Goal: Task Accomplishment & Management: Manage account settings

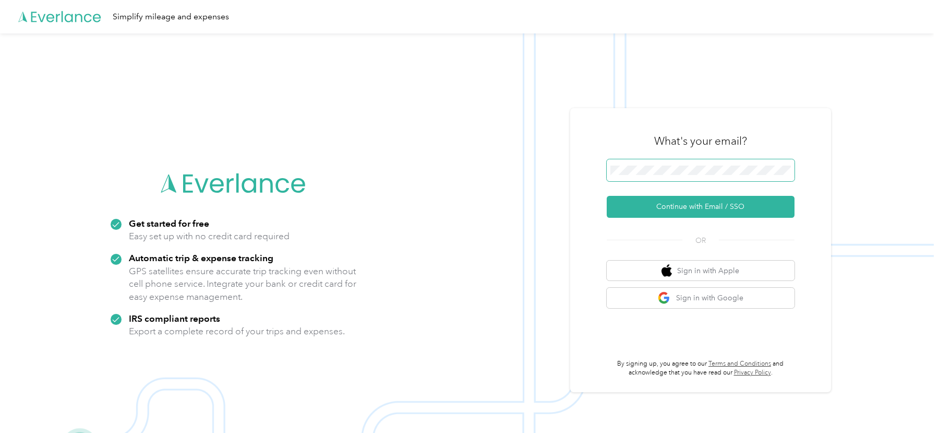
click at [737, 174] on span at bounding box center [701, 170] width 188 height 22
click at [384, 164] on img at bounding box center [467, 249] width 934 height 433
click at [644, 200] on button "Continue with Email / SSO" at bounding box center [701, 207] width 188 height 22
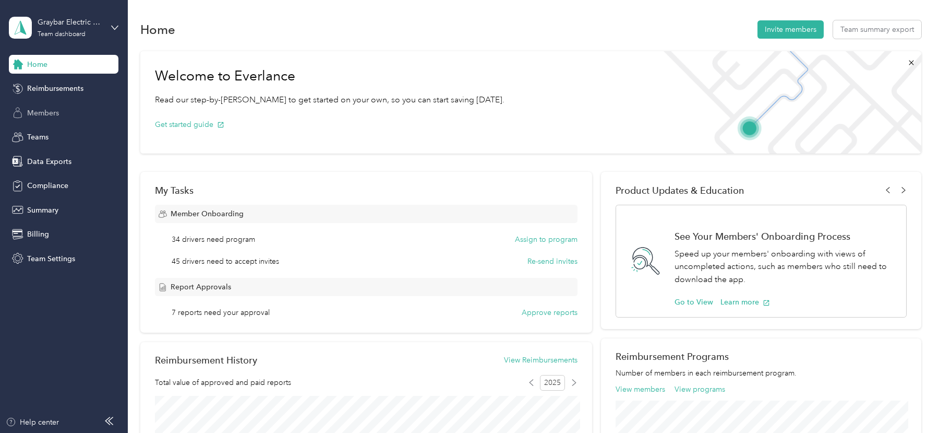
click at [54, 120] on div "Members" at bounding box center [64, 112] width 110 height 19
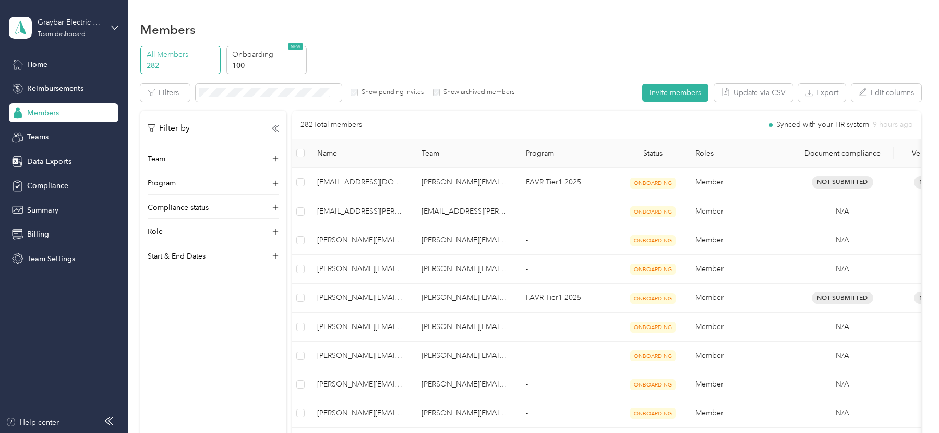
click at [679, 93] on button "Invite members" at bounding box center [675, 93] width 66 height 18
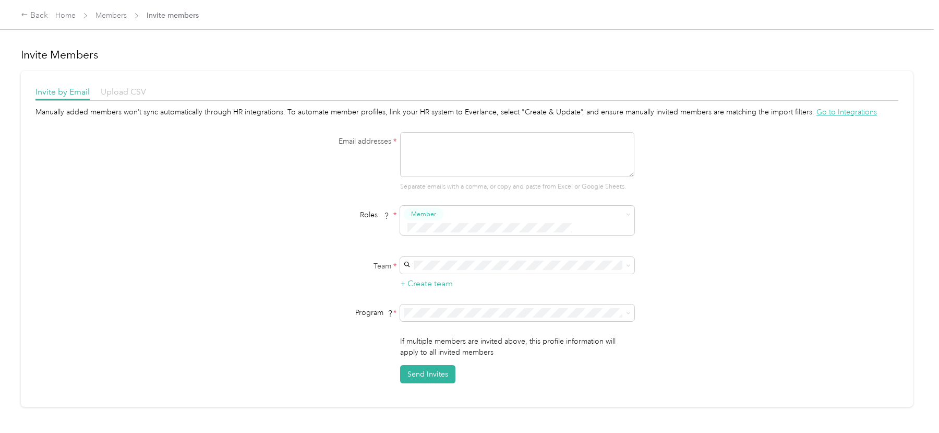
click at [130, 87] on span "Upload CSV" at bounding box center [123, 92] width 45 height 10
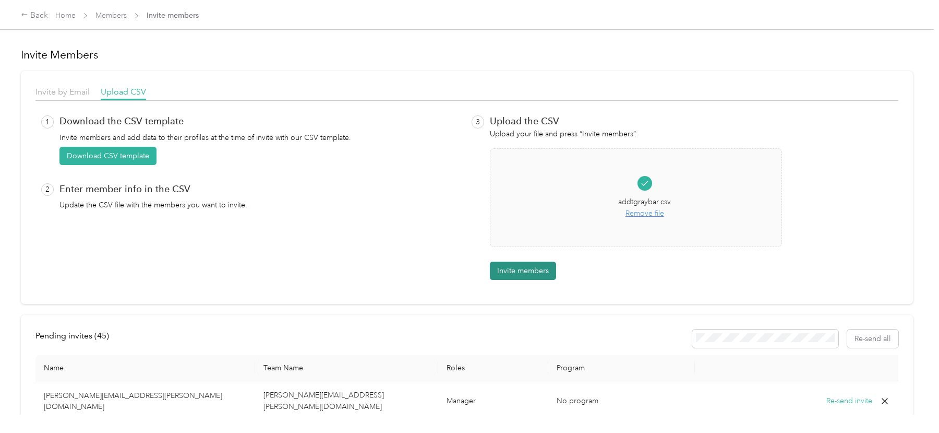
click at [525, 268] on button "Invite members" at bounding box center [523, 270] width 66 height 18
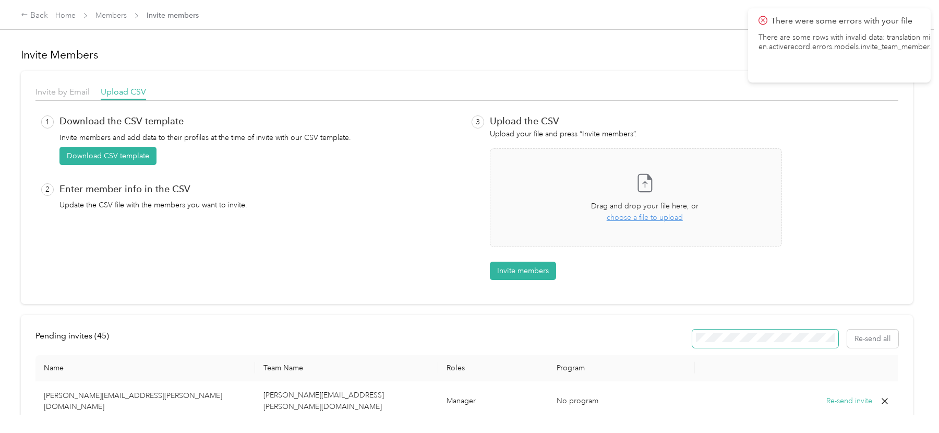
click at [746, 329] on span at bounding box center [766, 338] width 146 height 18
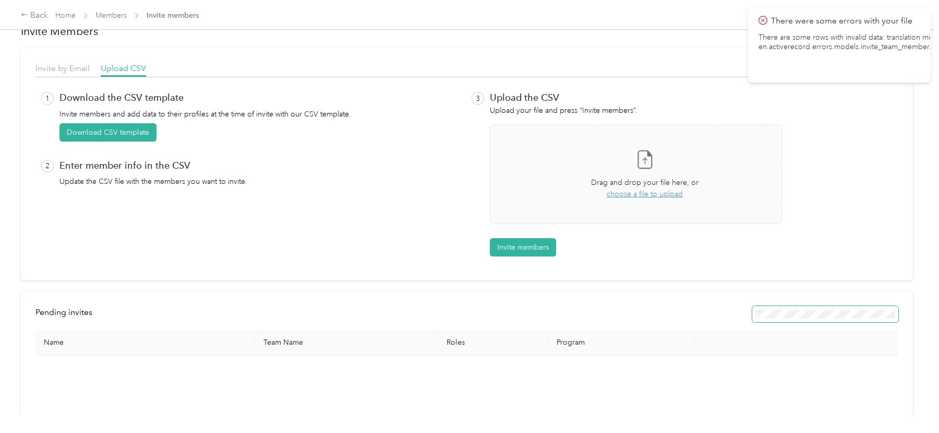
scroll to position [22, 0]
click at [118, 19] on link "Members" at bounding box center [111, 15] width 31 height 9
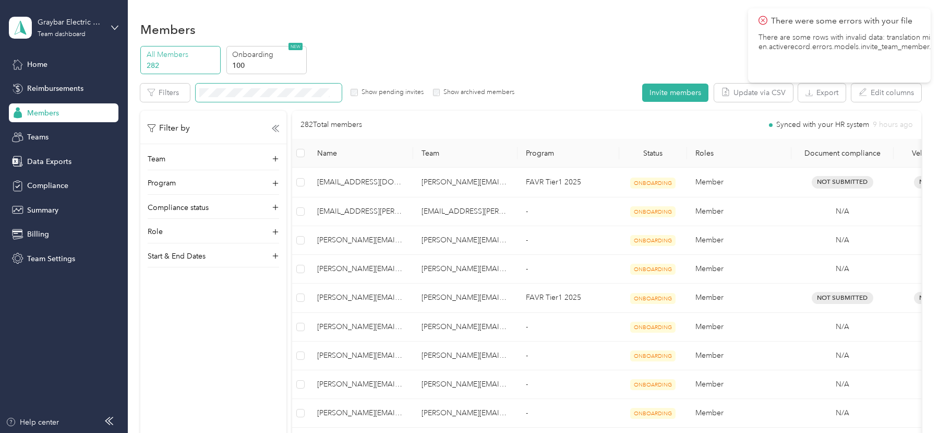
click at [220, 99] on span at bounding box center [269, 93] width 146 height 18
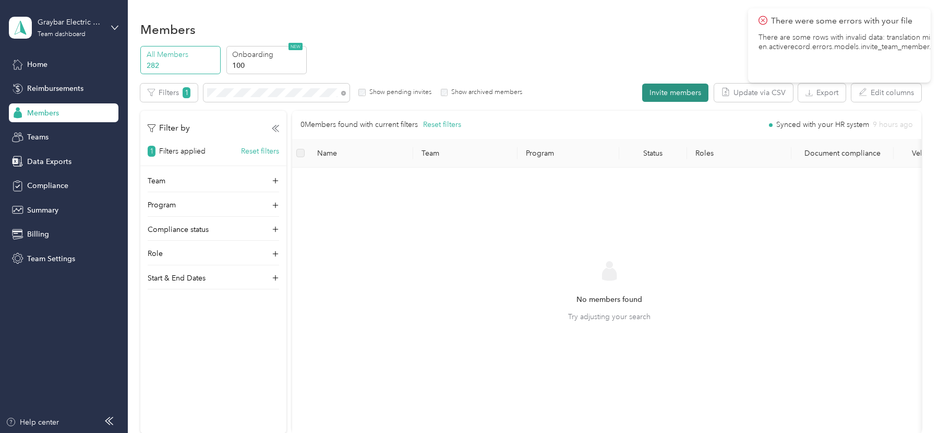
click at [679, 90] on button "Invite members" at bounding box center [675, 93] width 66 height 18
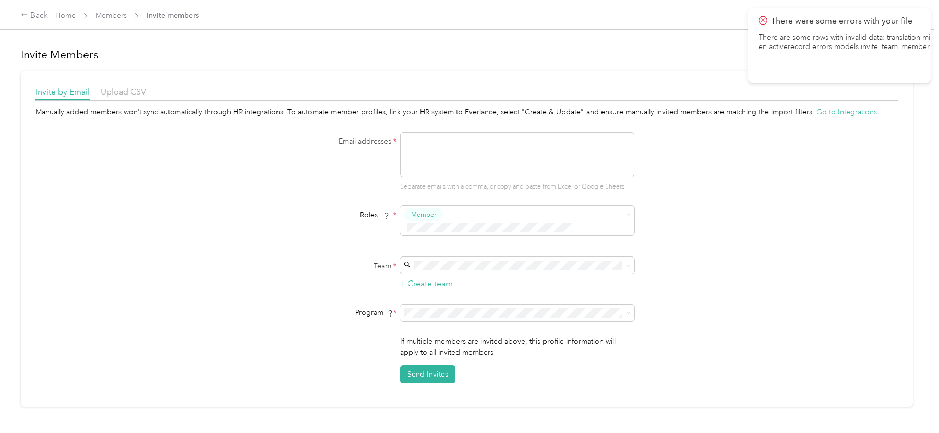
click at [821, 51] on p "There are some rows with invalid data: translation missing: en.activerecord.err…" at bounding box center [887, 42] width 256 height 19
copy p "There are some rows with invalid data: translation missing: en.activerecord.err…"
click at [473, 164] on textarea at bounding box center [517, 154] width 234 height 45
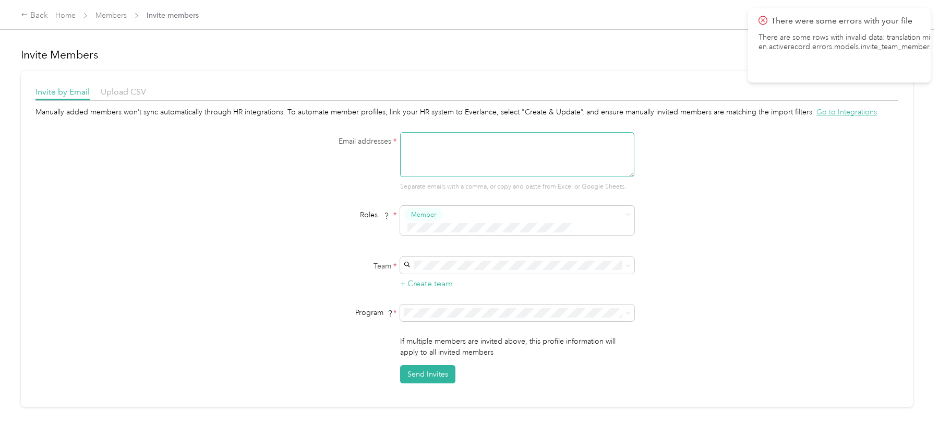
paste textarea "There are some rows with invalid data: translation missing: en.activerecord.err…"
type textarea "There are some rows with invalid data: translation missing: en.activerecord.err…"
click at [280, 153] on div "Email addresses * Separate emails with a comma, or copy and paste from Excel or…" at bounding box center [467, 161] width 402 height 59
click at [128, 89] on span "Upload CSV" at bounding box center [123, 92] width 45 height 10
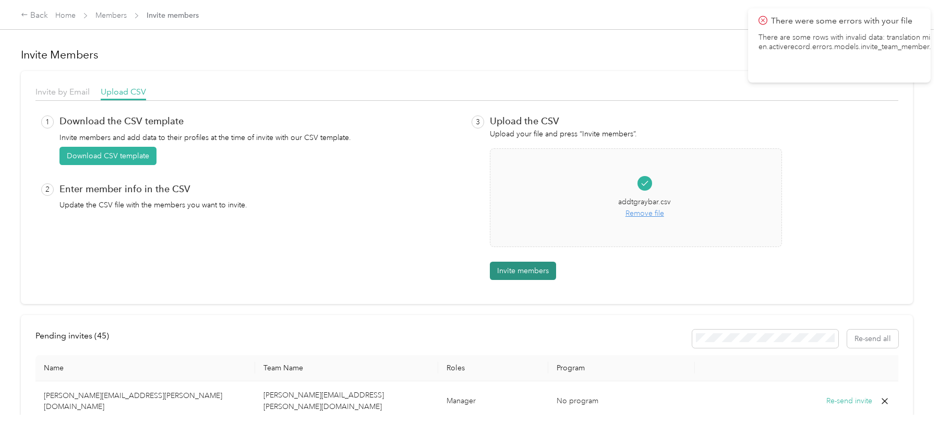
click at [523, 269] on button "Invite members" at bounding box center [523, 270] width 66 height 18
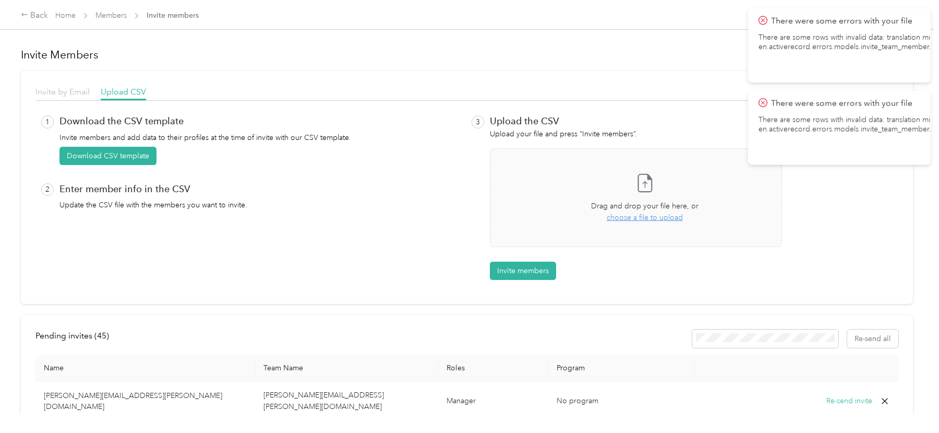
click at [76, 91] on span "Invite by Email" at bounding box center [62, 92] width 54 height 10
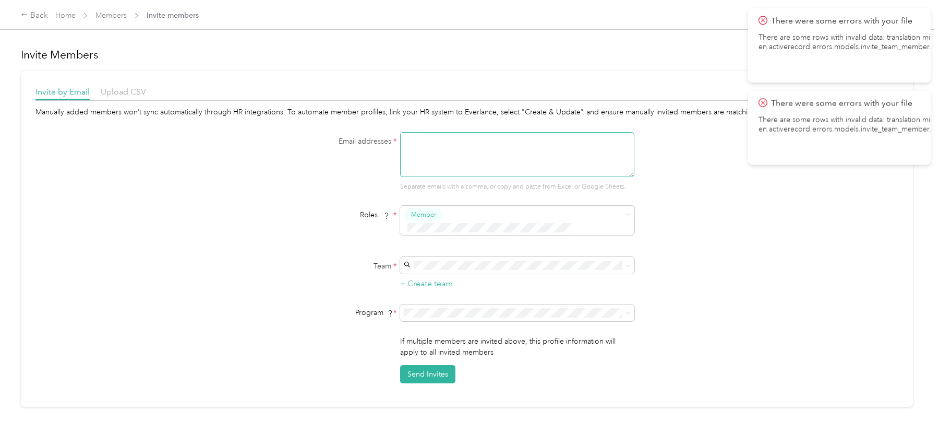
click at [442, 165] on textarea at bounding box center [517, 154] width 234 height 45
paste textarea "[EMAIL_ADDRESS][PERSON_NAME][DOMAIN_NAME]"
type textarea "[EMAIL_ADDRESS][PERSON_NAME][DOMAIN_NAME]"
click at [462, 233] on form "Email addresses * [EMAIL_ADDRESS][PERSON_NAME][DOMAIN_NAME] Separate emails wit…" at bounding box center [467, 257] width 402 height 251
click at [668, 263] on div "Team * + Create team" at bounding box center [467, 273] width 402 height 33
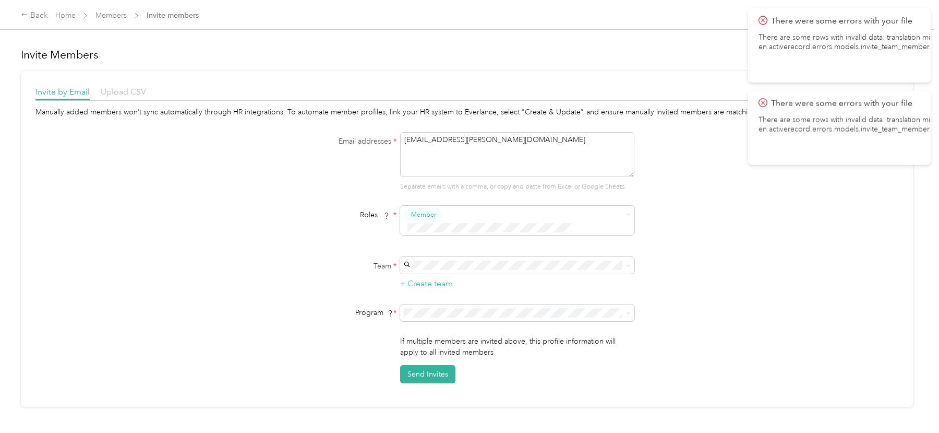
click at [124, 92] on span "Upload CSV" at bounding box center [123, 92] width 45 height 10
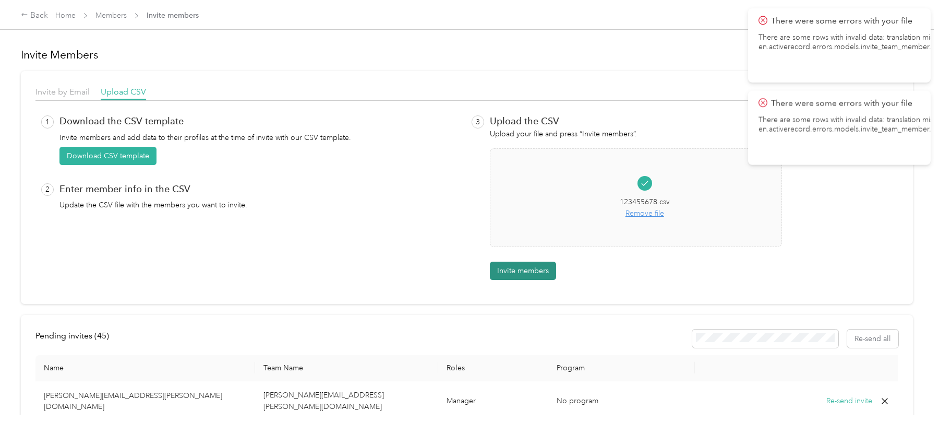
click at [541, 268] on button "Invite members" at bounding box center [523, 270] width 66 height 18
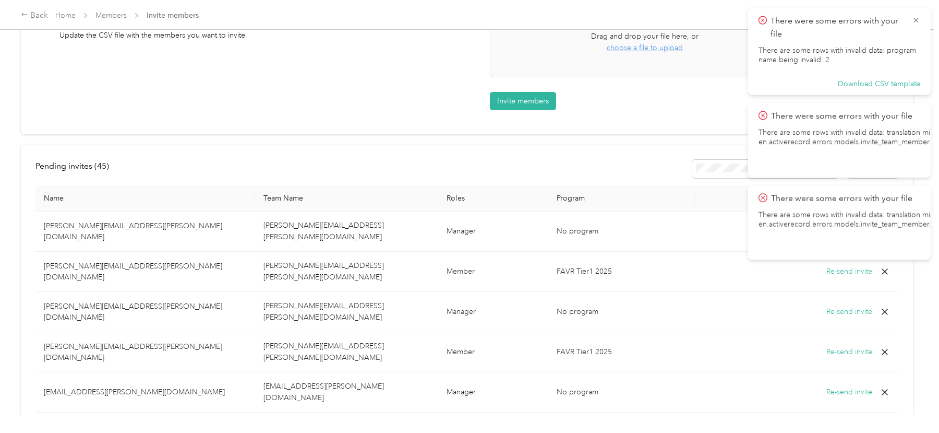
scroll to position [175, 0]
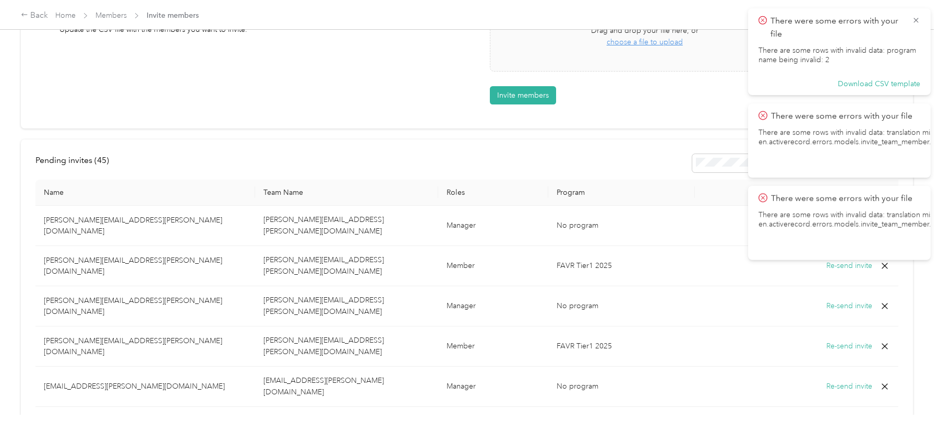
click at [579, 341] on span "FAVR Tier1 2025" at bounding box center [584, 345] width 55 height 9
copy span "FAVR Tier1 2025"
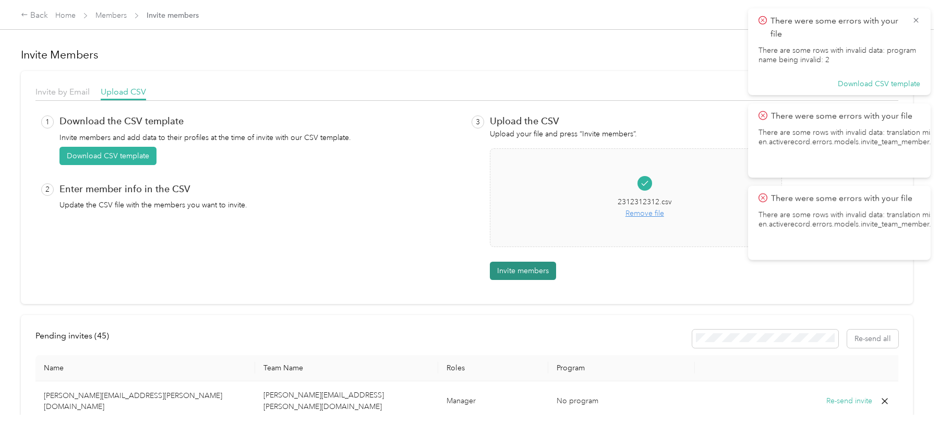
click at [538, 271] on button "Invite members" at bounding box center [523, 270] width 66 height 18
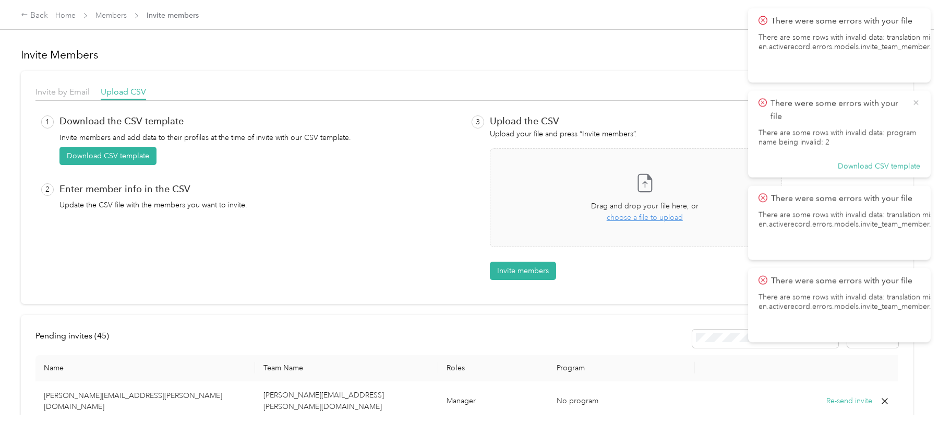
click at [916, 105] on icon at bounding box center [916, 102] width 8 height 9
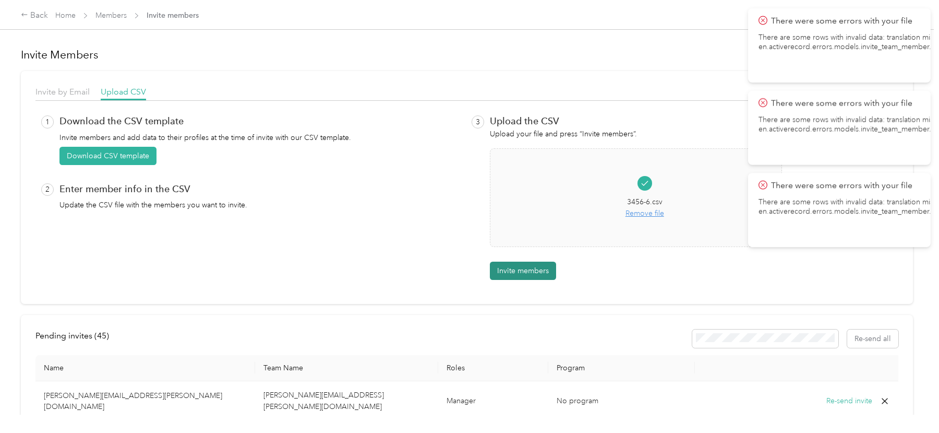
click at [518, 272] on button "Invite members" at bounding box center [523, 270] width 66 height 18
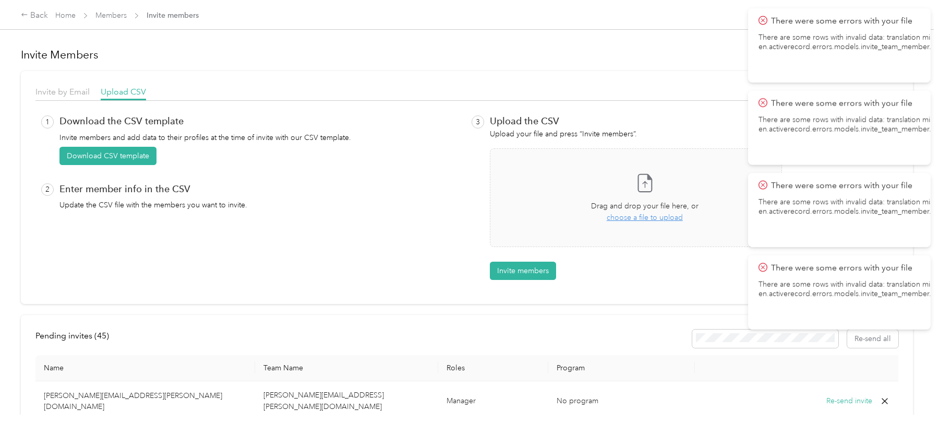
click at [827, 41] on p "There are some rows with invalid data: translation missing: en.activerecord.err…" at bounding box center [887, 42] width 256 height 19
copy p "There are some rows with invalid data: translation missing: en.activerecord.err…"
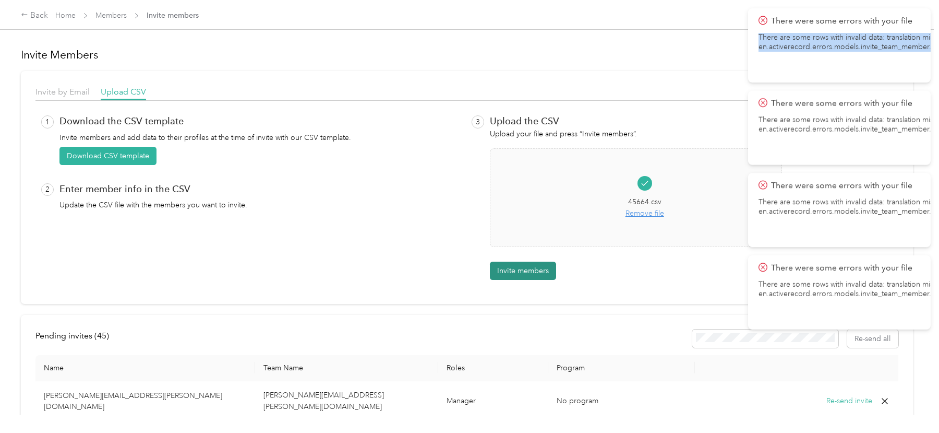
click at [516, 270] on button "Invite members" at bounding box center [523, 270] width 66 height 18
